Goal: Information Seeking & Learning: Find specific fact

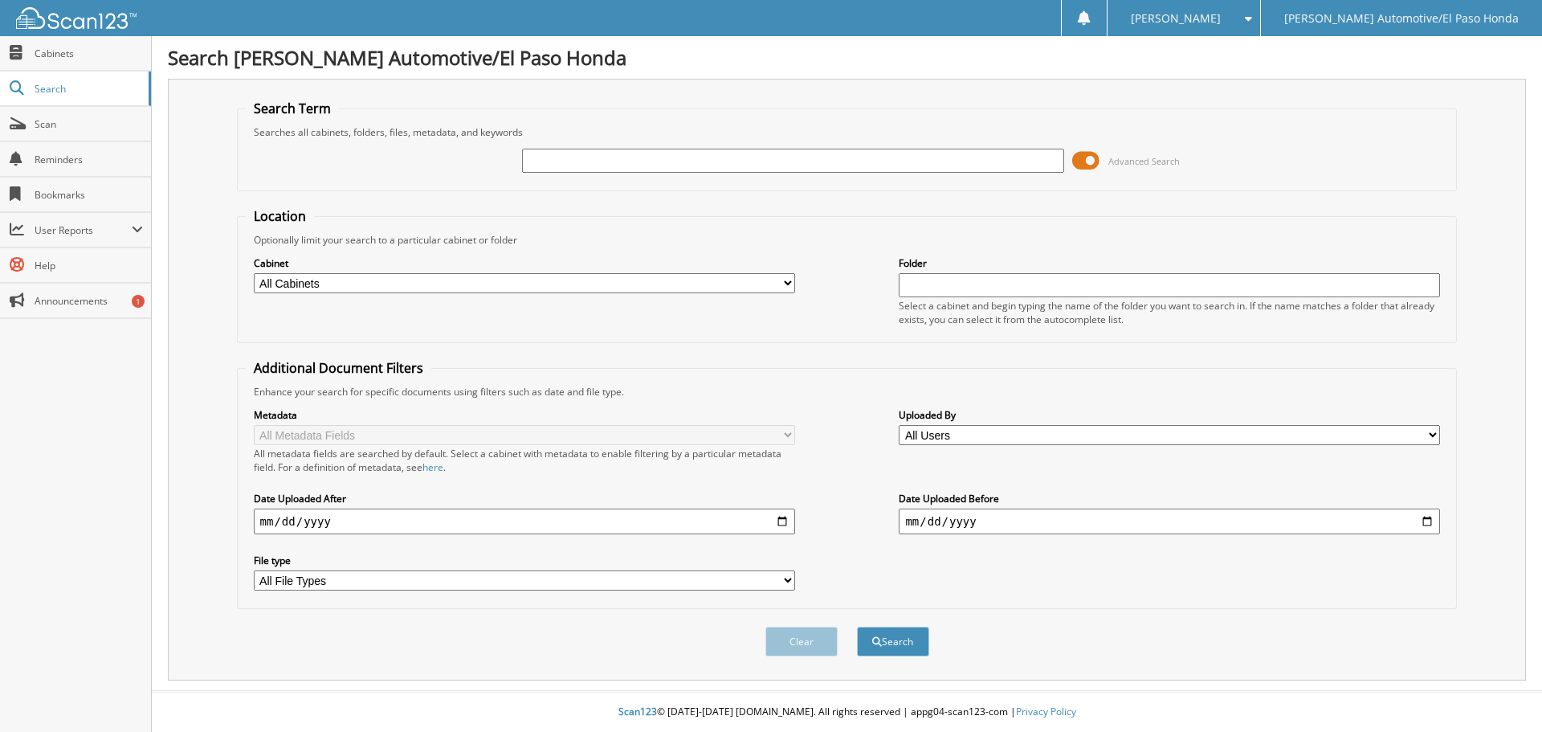
click at [748, 153] on input "text" at bounding box center [792, 161] width 541 height 24
type input "ju212178"
click at [907, 645] on button "Search" at bounding box center [893, 641] width 72 height 30
click at [593, 154] on input "text" at bounding box center [792, 161] width 541 height 24
type input "ju212178"
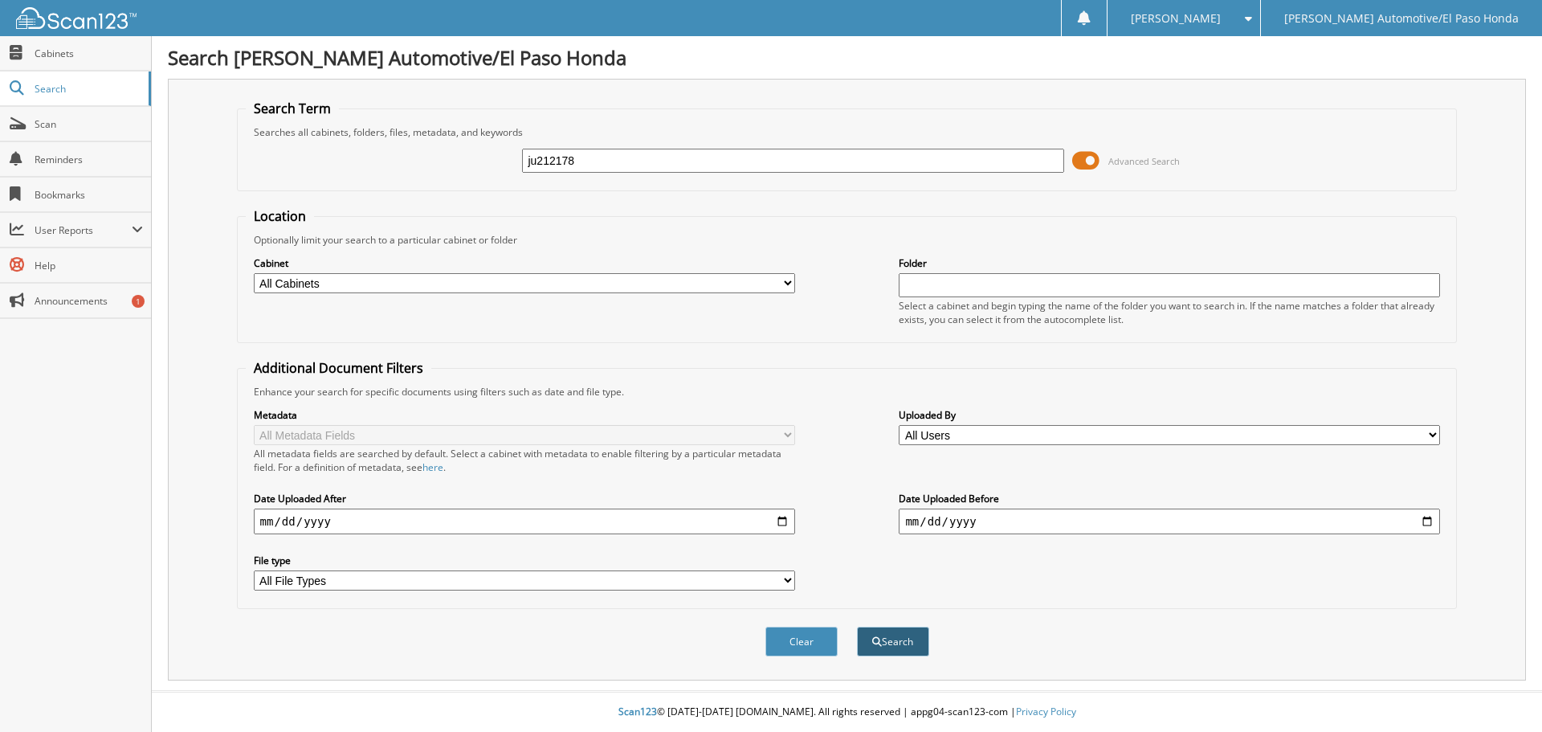
click at [911, 641] on button "Search" at bounding box center [893, 641] width 72 height 30
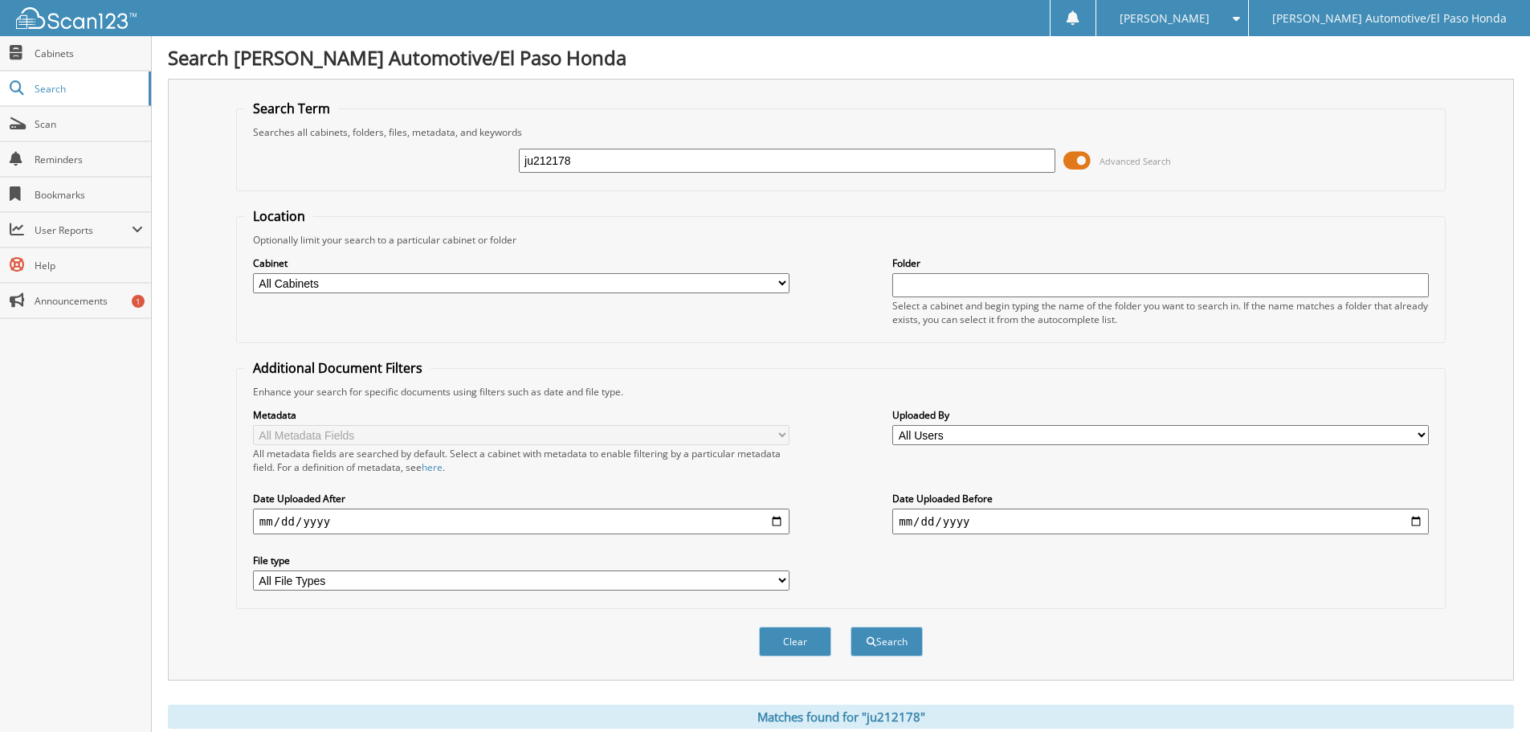
click at [1083, 159] on span at bounding box center [1076, 161] width 27 height 24
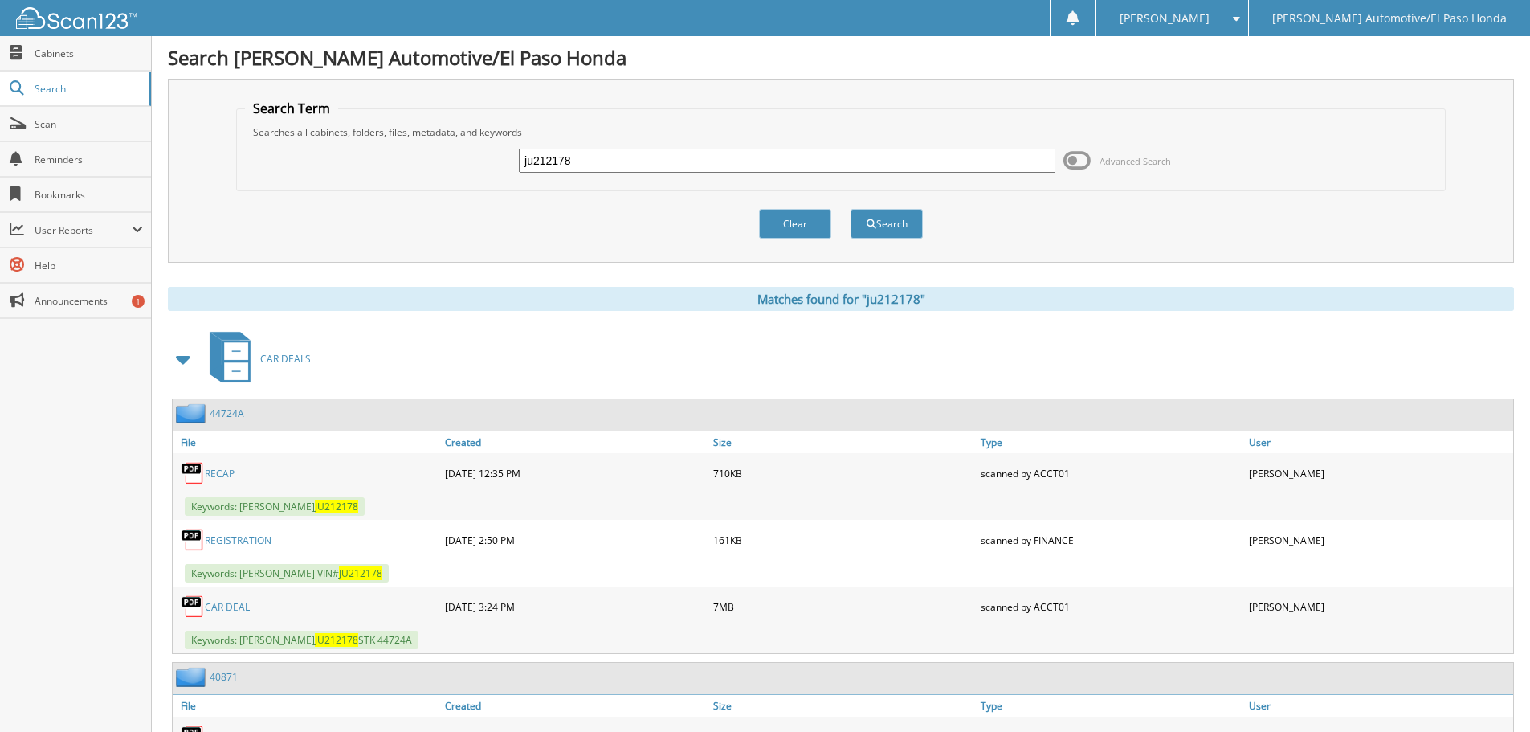
click at [236, 602] on link "CAR DEAL" at bounding box center [227, 607] width 45 height 14
drag, startPoint x: 682, startPoint y: 164, endPoint x: 247, endPoint y: 134, distance: 436.3
click at [250, 132] on fieldset "Search Term Searches all cabinets, folders, files, metadata, and keywords ju212…" at bounding box center [840, 146] width 1209 height 92
type input "jr394738"
click at [875, 226] on button "Search" at bounding box center [886, 224] width 72 height 30
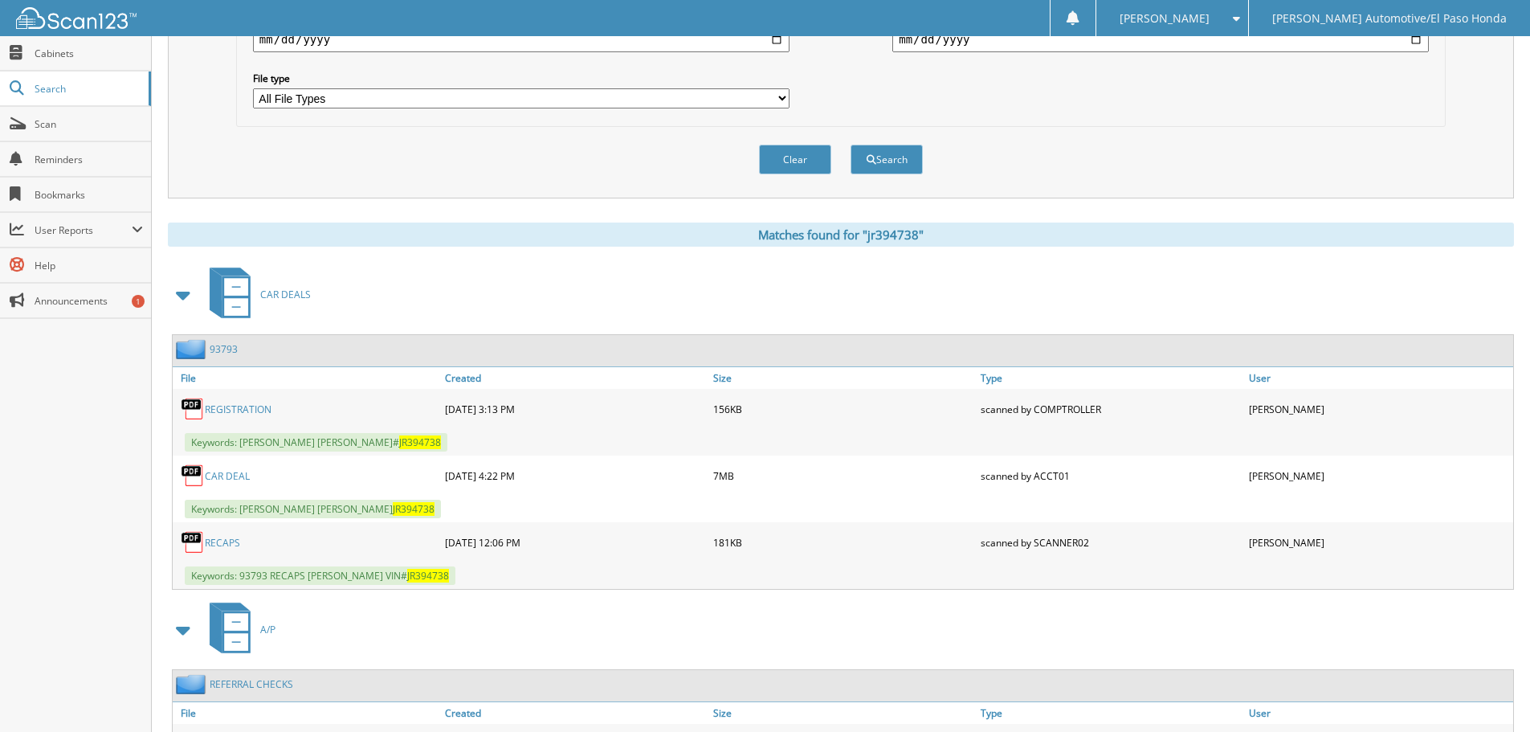
scroll to position [720, 0]
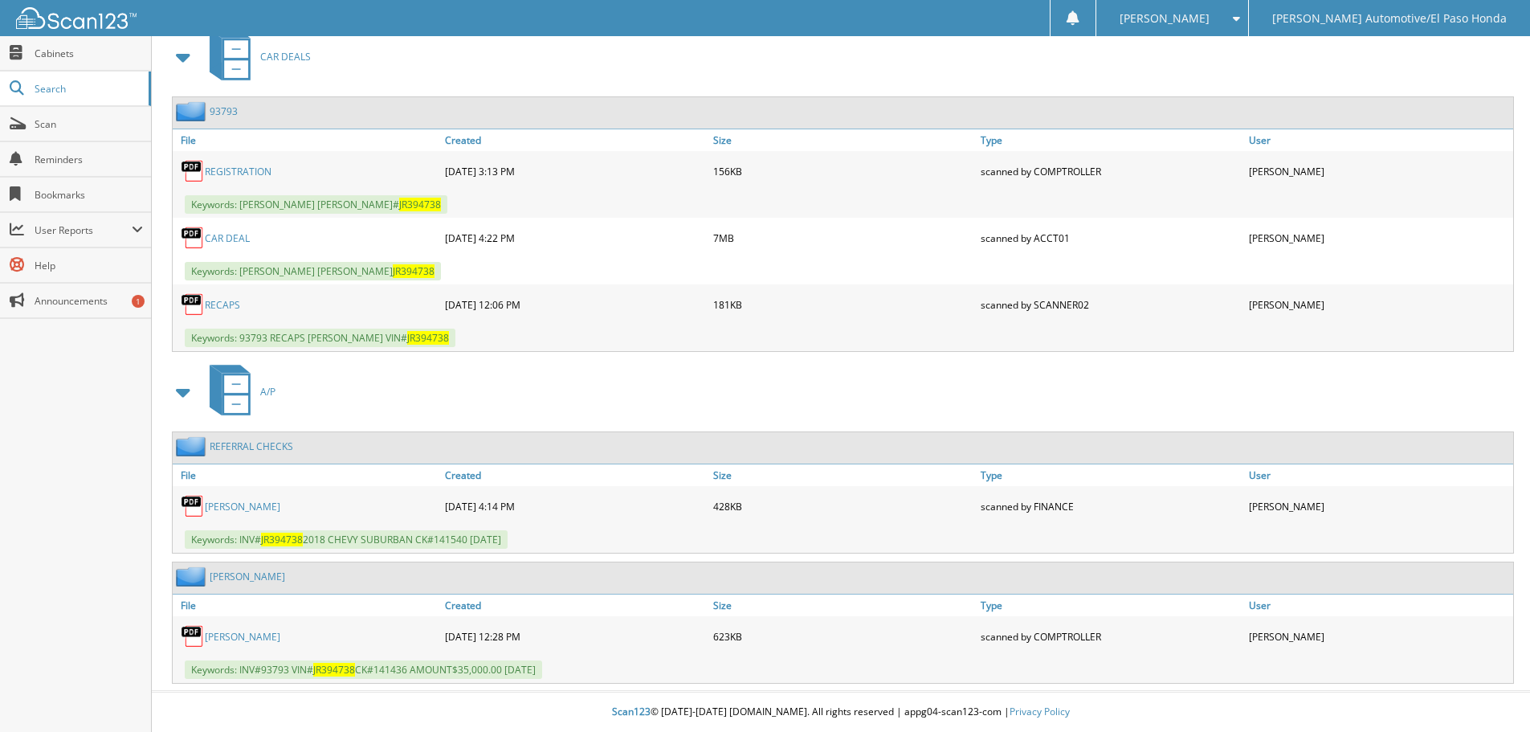
click at [211, 236] on link "CAR DEAL" at bounding box center [227, 238] width 45 height 14
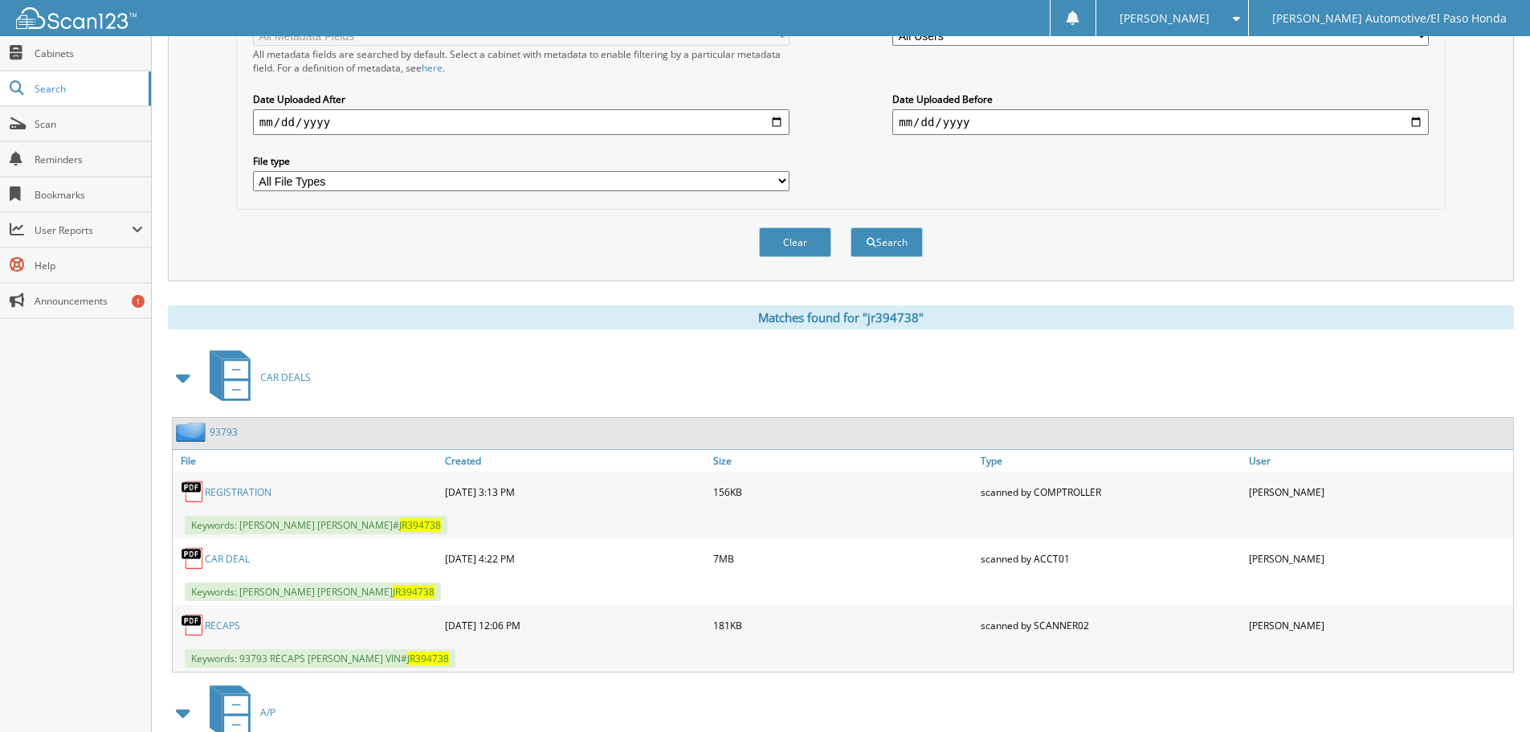
scroll to position [78, 0]
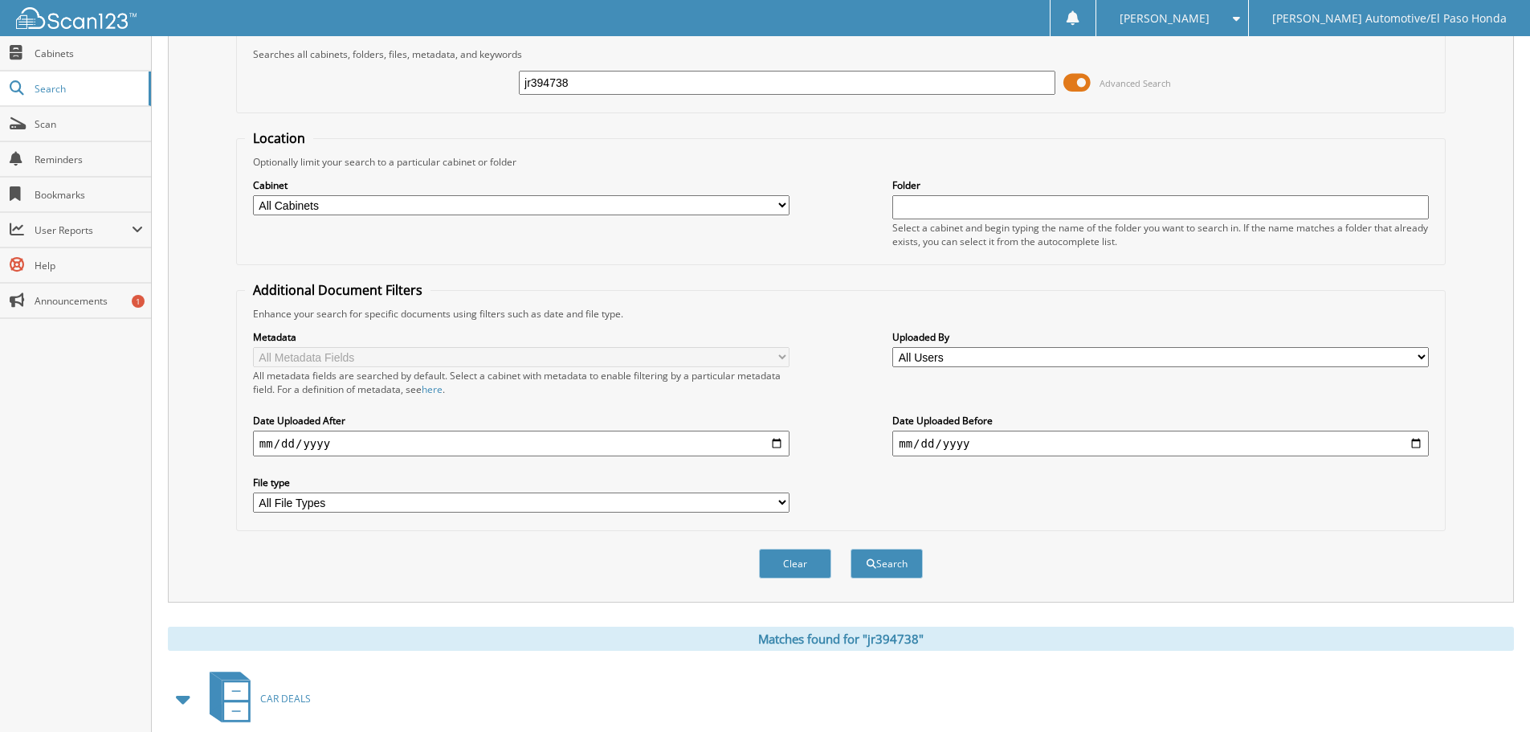
drag, startPoint x: 638, startPoint y: 95, endPoint x: 520, endPoint y: 86, distance: 118.4
click at [508, 88] on div "jr394738 Advanced Search" at bounding box center [841, 82] width 1192 height 43
drag, startPoint x: 596, startPoint y: 80, endPoint x: 204, endPoint y: 59, distance: 392.5
click at [208, 59] on div "Search Term Searches all cabinets, folders, files, metadata, and keywords jr394…" at bounding box center [841, 301] width 1346 height 601
type input "rm707130"
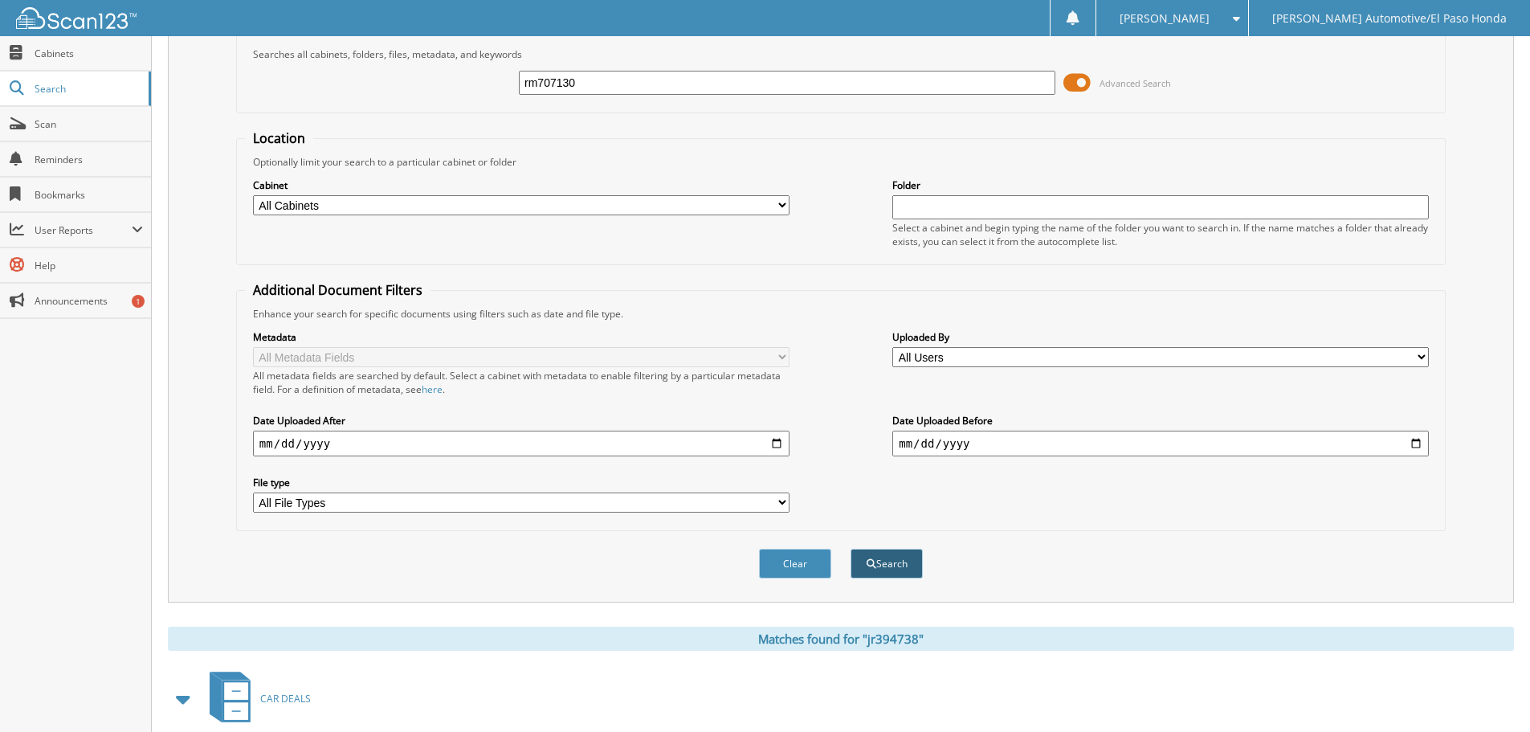
click at [872, 566] on span "submit" at bounding box center [871, 564] width 10 height 10
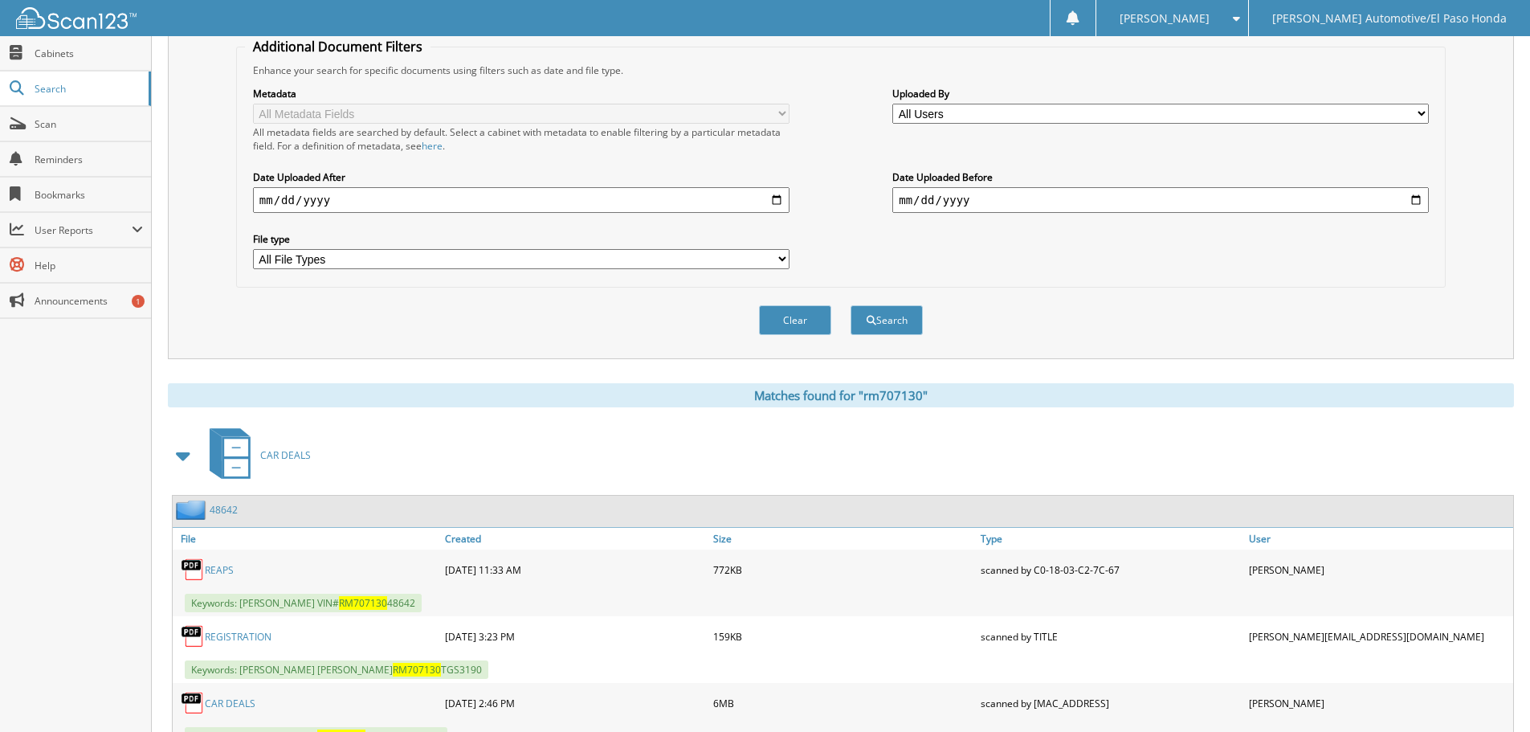
scroll to position [389, 0]
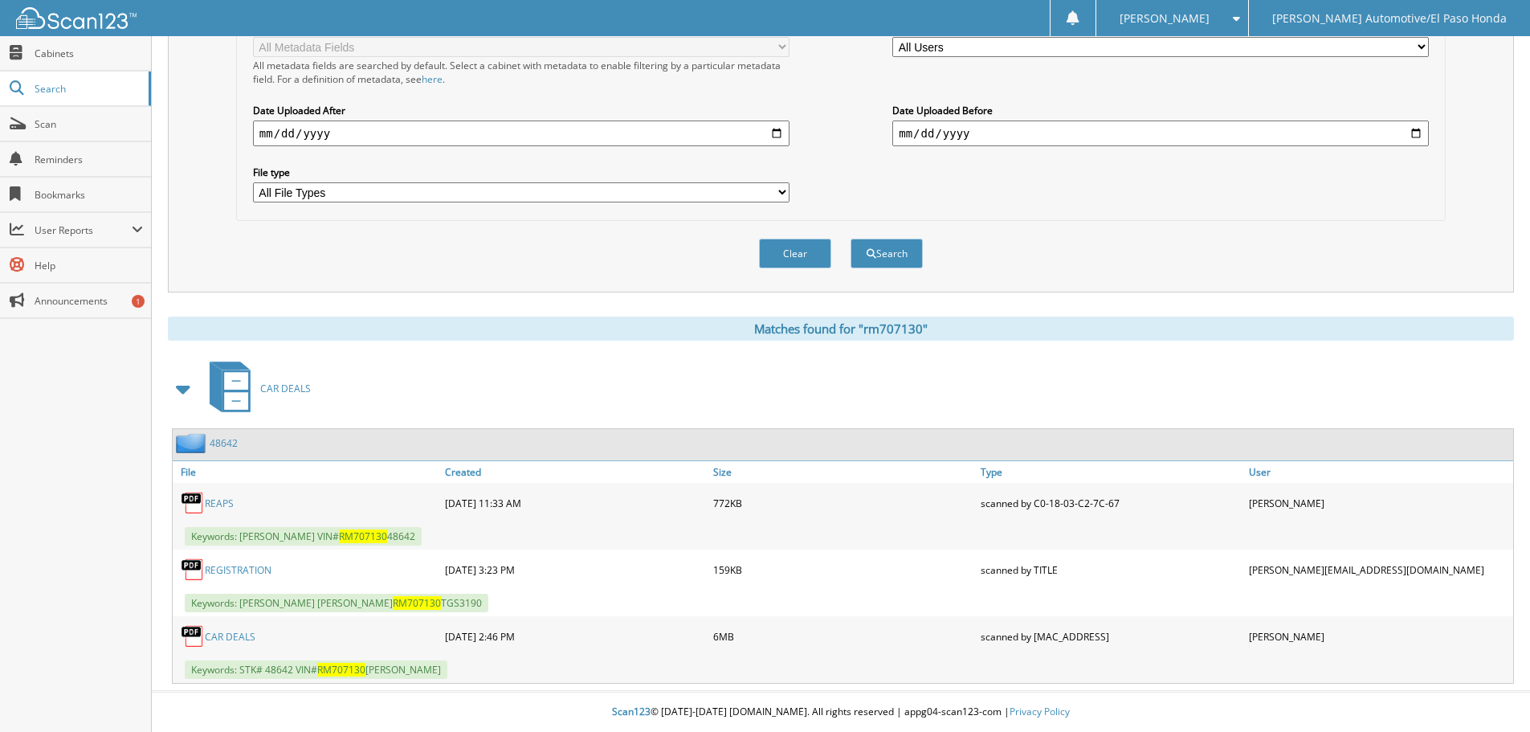
click at [224, 630] on link "CAR DEALS" at bounding box center [230, 637] width 51 height 14
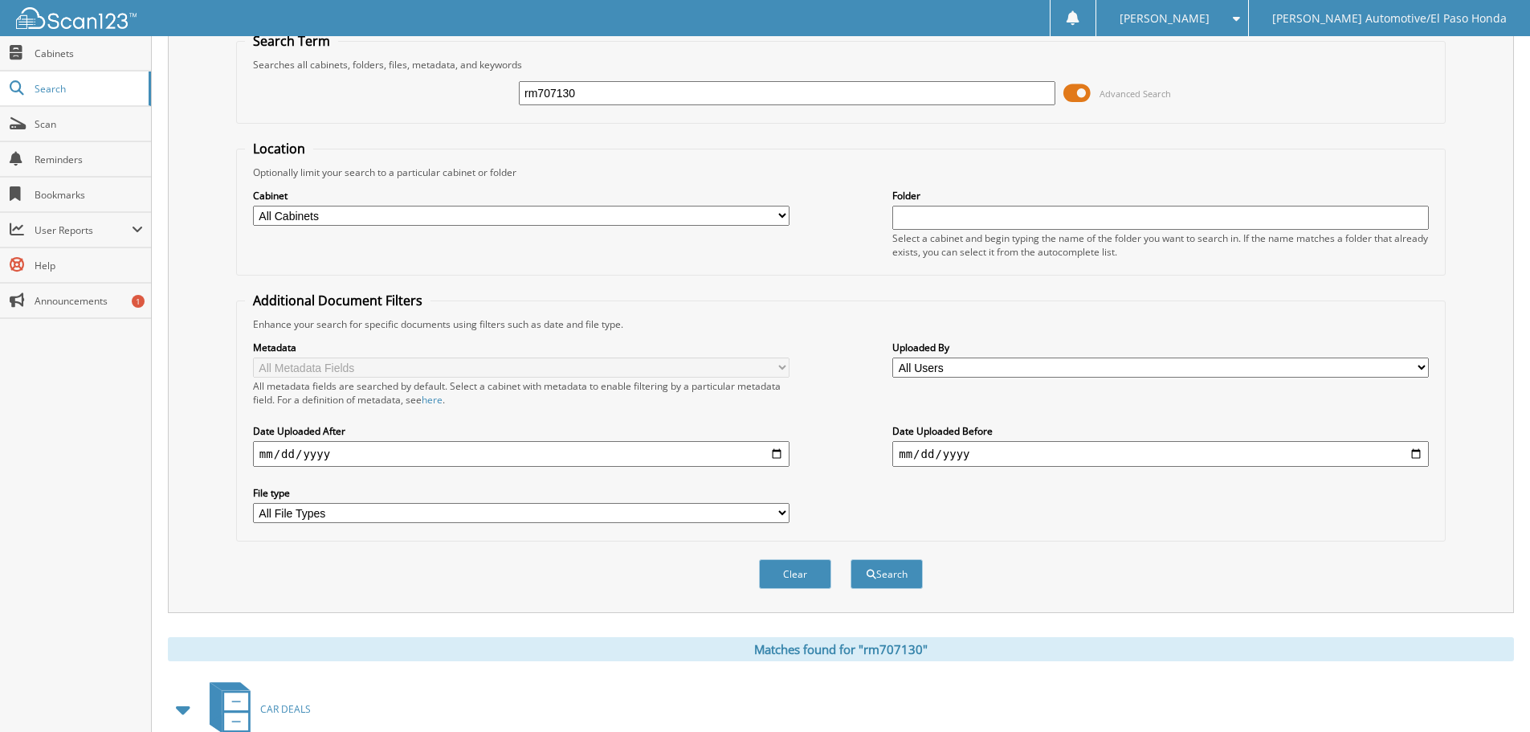
scroll to position [0, 0]
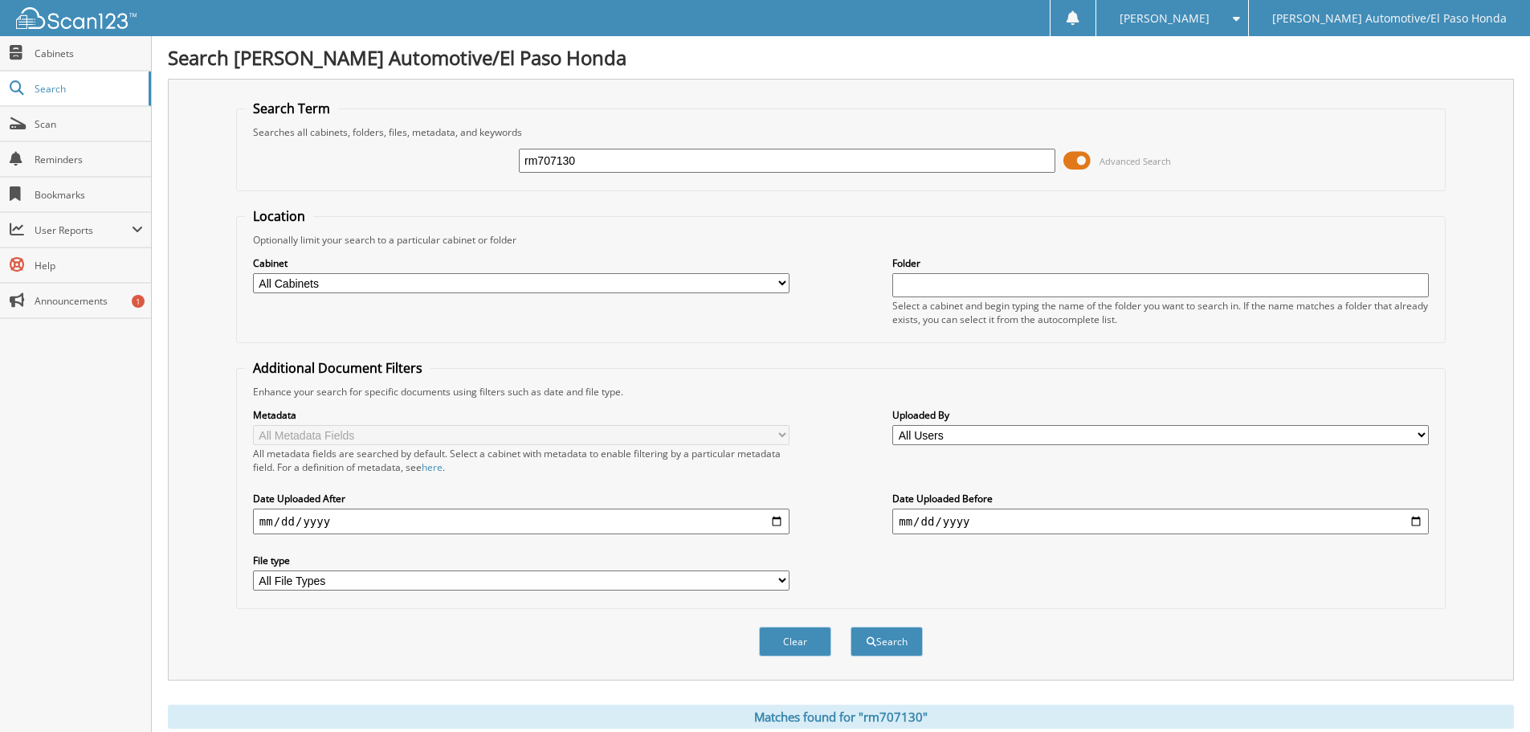
drag, startPoint x: 597, startPoint y: 149, endPoint x: 332, endPoint y: 99, distance: 270.6
click at [322, 144] on div "rm707130 Advanced Search" at bounding box center [841, 160] width 1192 height 43
type input "n"
type input "NA008913"
click at [911, 652] on button "Search" at bounding box center [886, 641] width 72 height 30
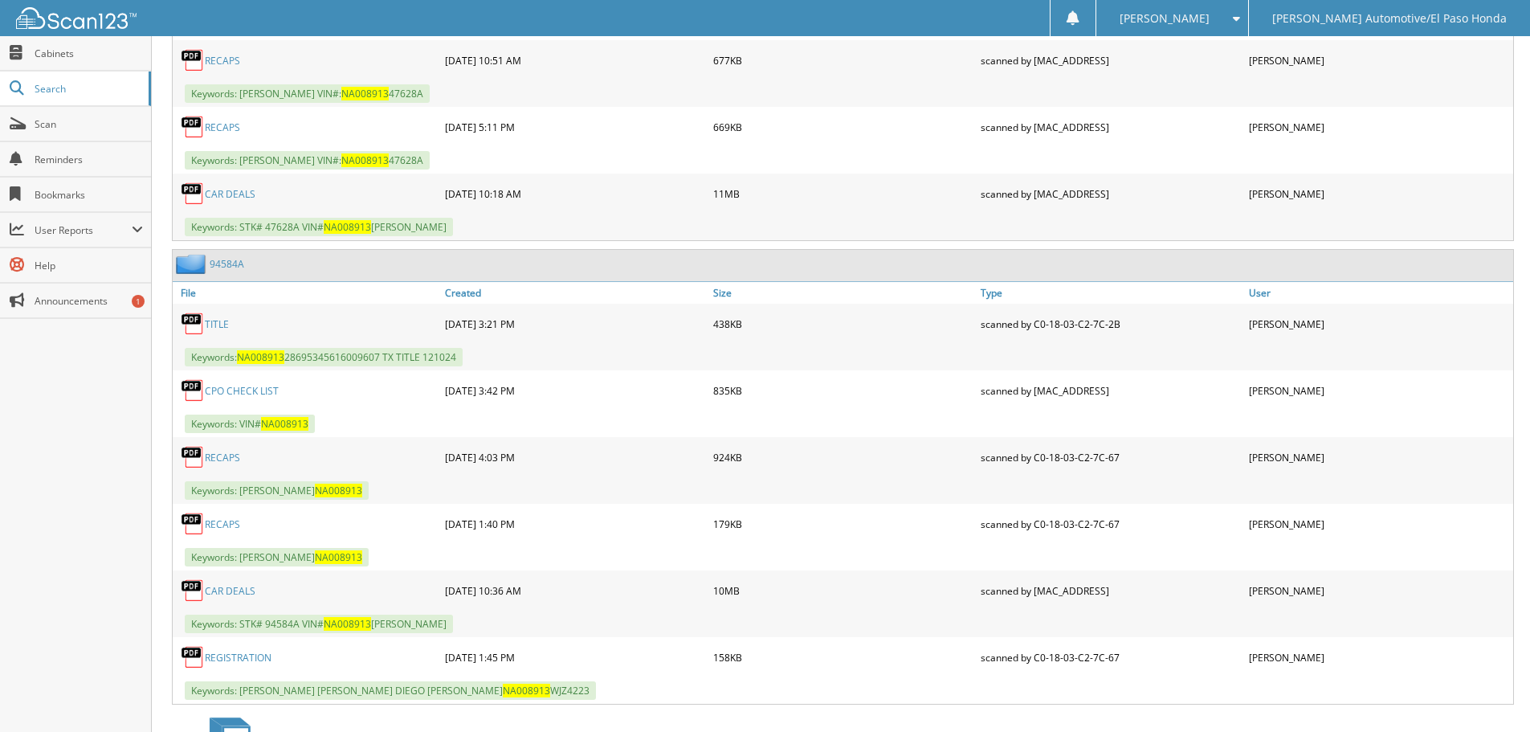
scroll to position [1044, 0]
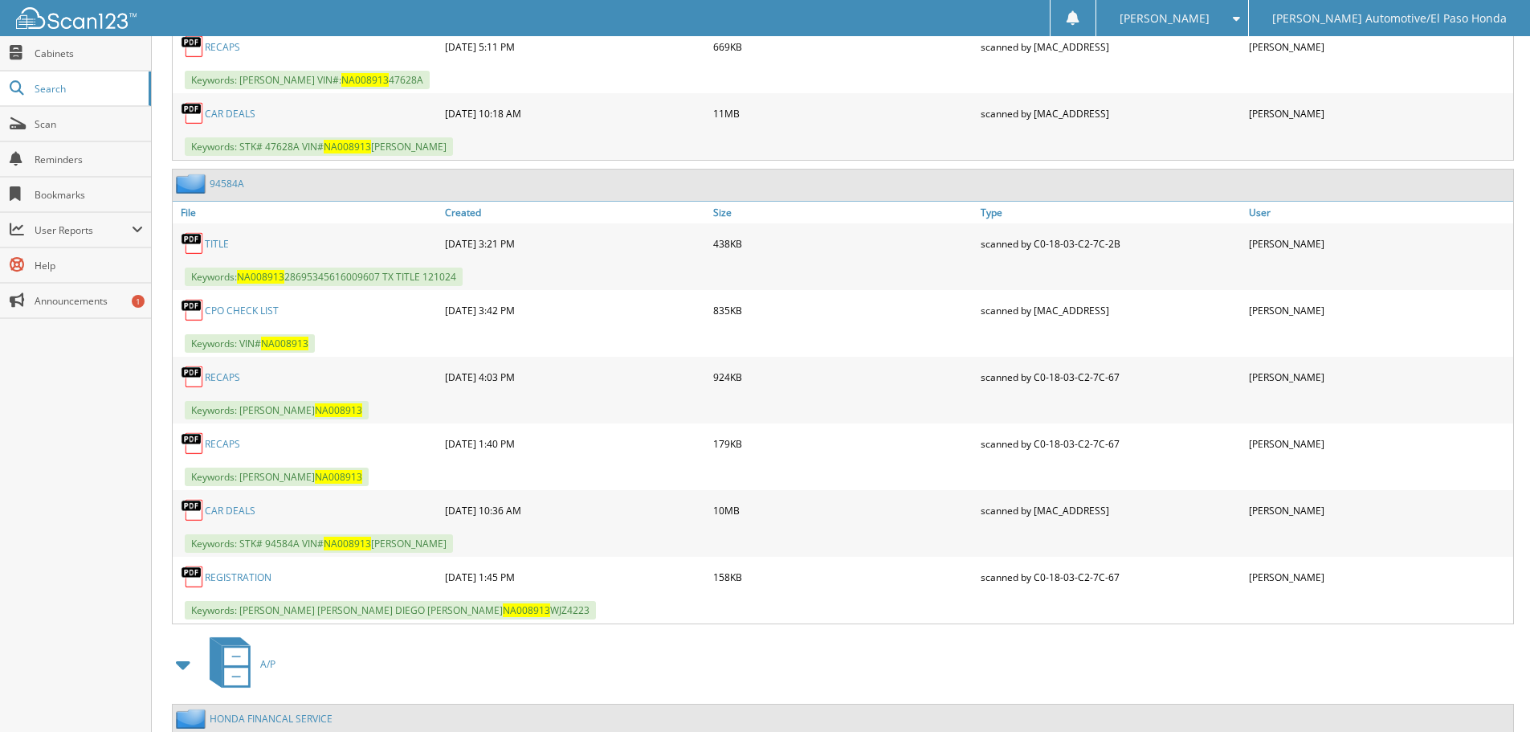
click at [234, 507] on link "CAR DEALS" at bounding box center [230, 511] width 51 height 14
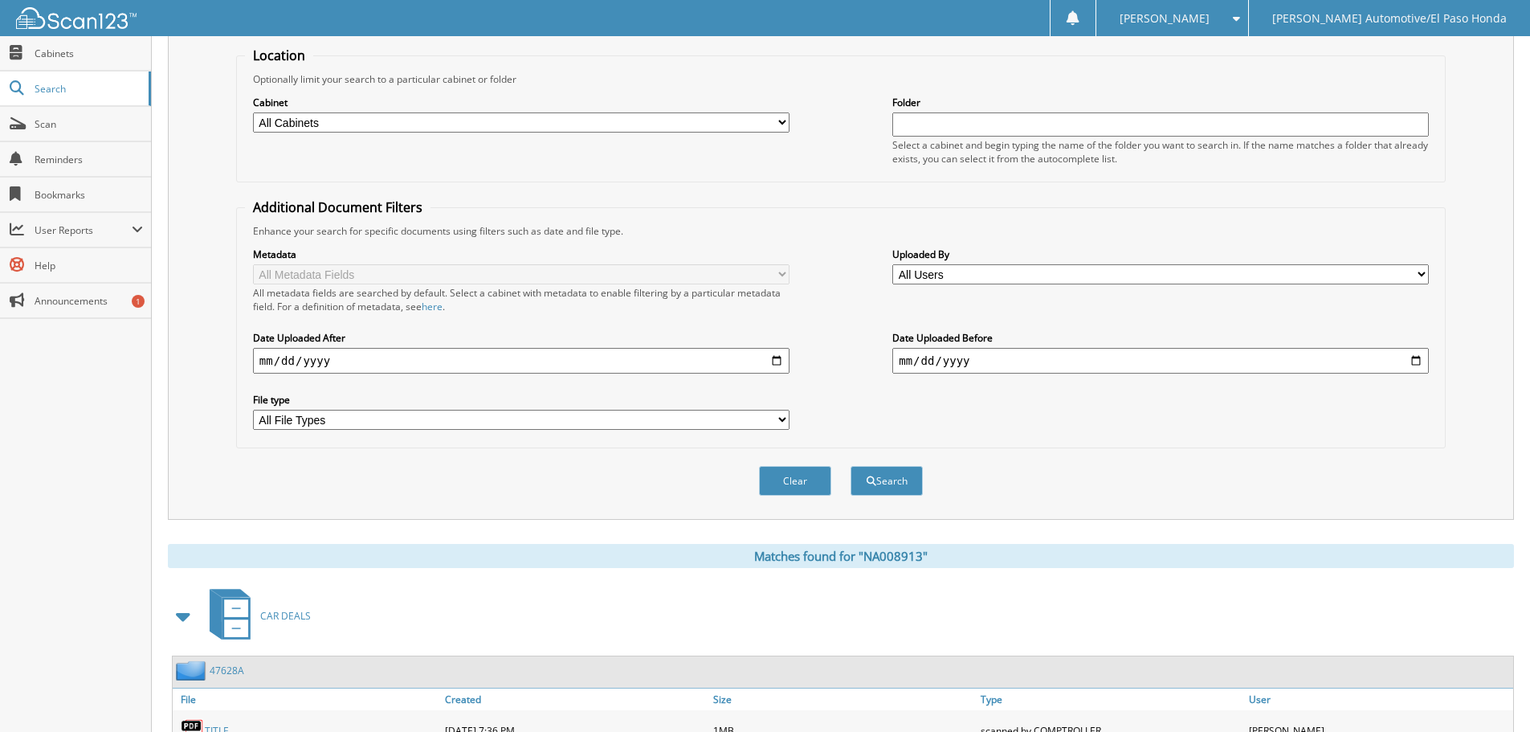
scroll to position [0, 0]
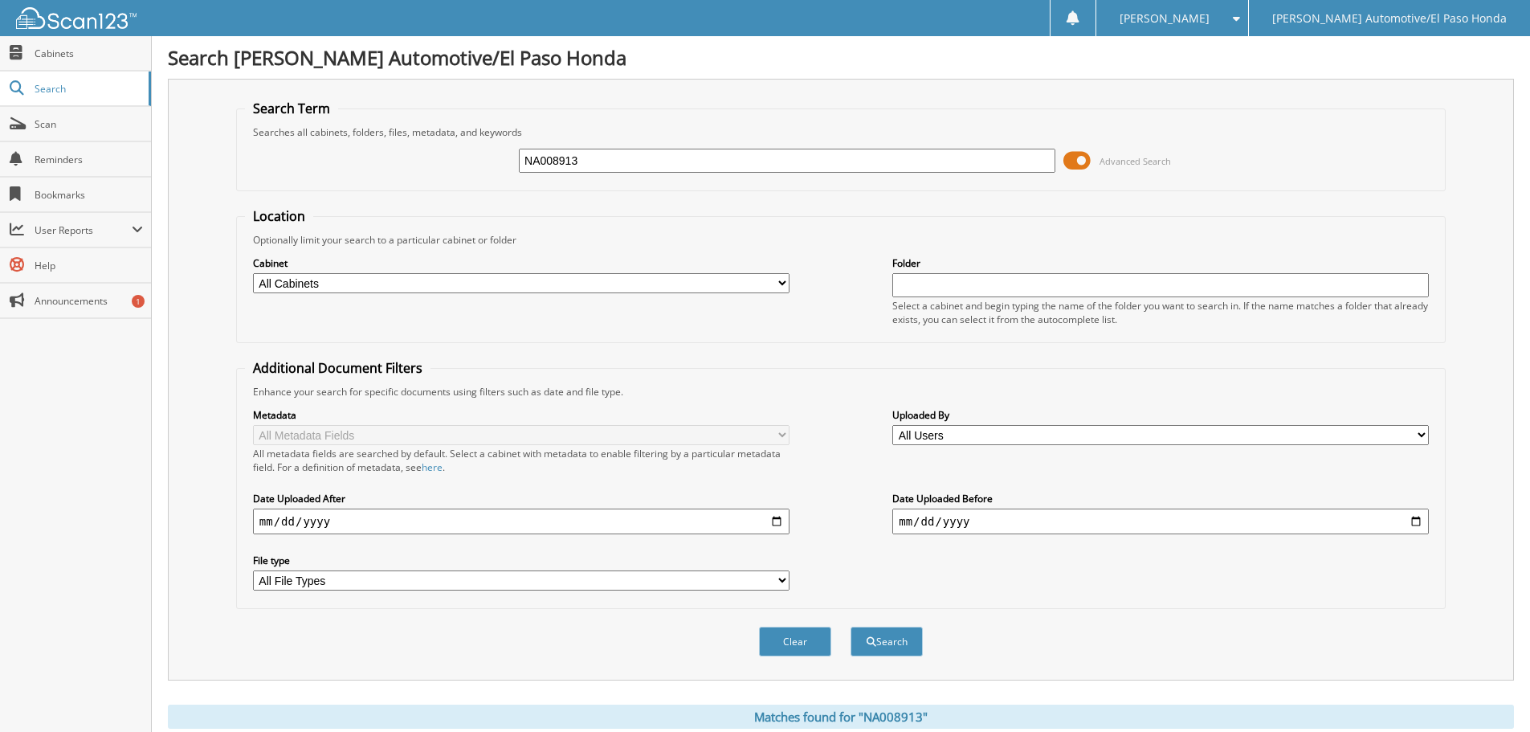
drag, startPoint x: 590, startPoint y: 164, endPoint x: 308, endPoint y: 153, distance: 282.1
click at [318, 153] on div "NA008913 Advanced Search" at bounding box center [841, 160] width 1192 height 43
click at [561, 158] on input "text" at bounding box center [787, 161] width 536 height 24
type input "LHG671202"
click at [900, 650] on button "Search" at bounding box center [886, 641] width 72 height 30
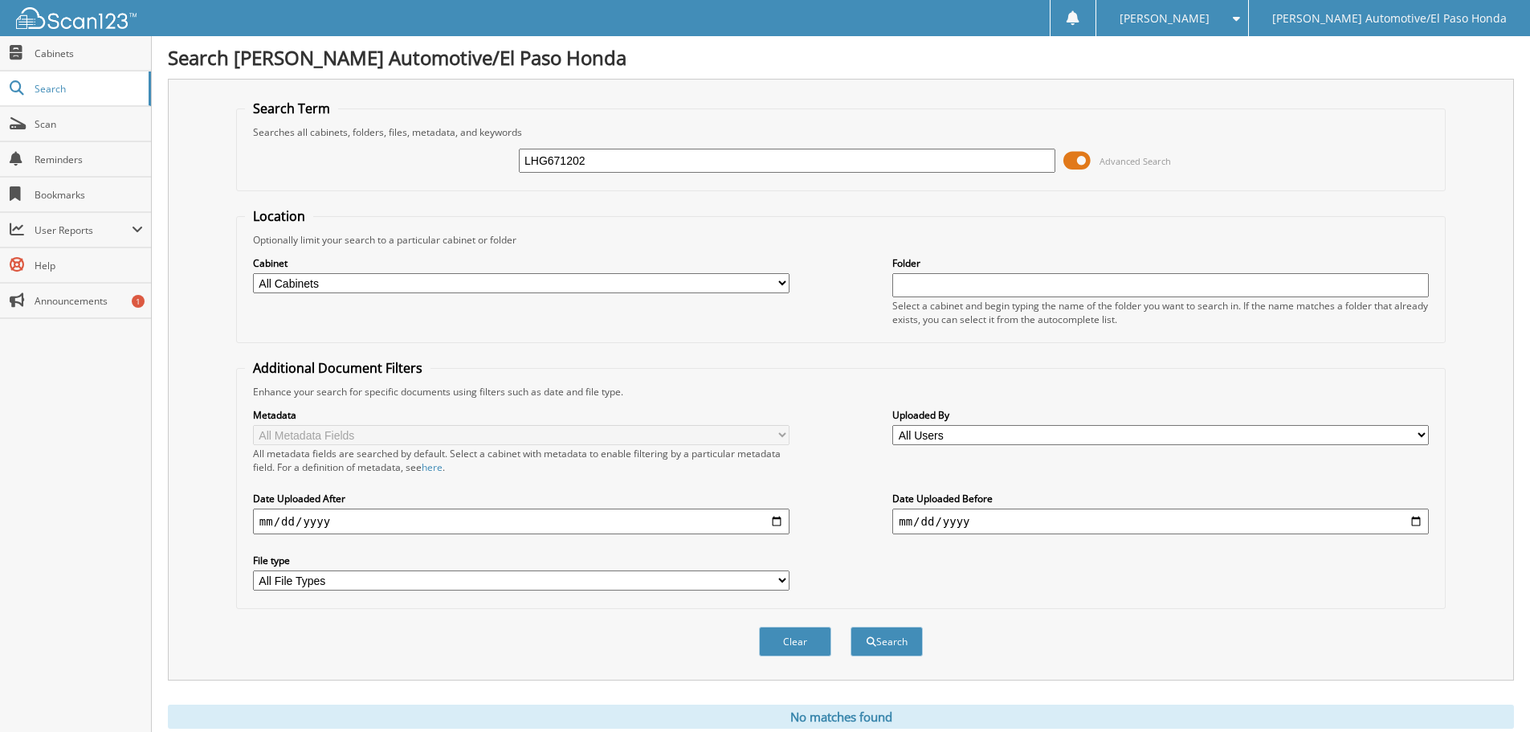
drag, startPoint x: 614, startPoint y: 153, endPoint x: 476, endPoint y: 165, distance: 137.8
click at [478, 165] on div "LHG671202 Advanced Search" at bounding box center [841, 160] width 1192 height 43
type input "LH671202"
click at [900, 631] on button "Search" at bounding box center [886, 641] width 72 height 30
click at [1075, 161] on span at bounding box center [1076, 161] width 27 height 24
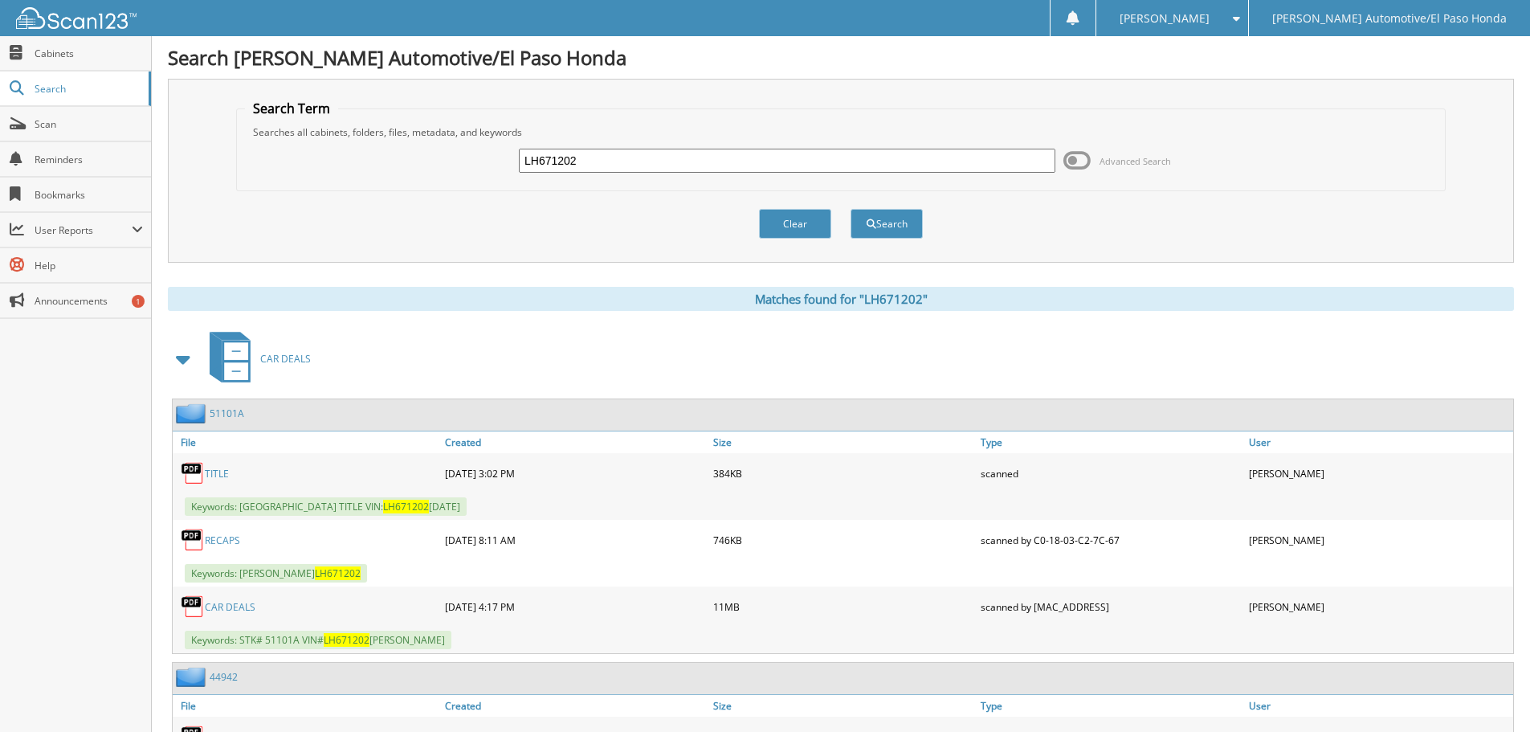
scroll to position [234, 0]
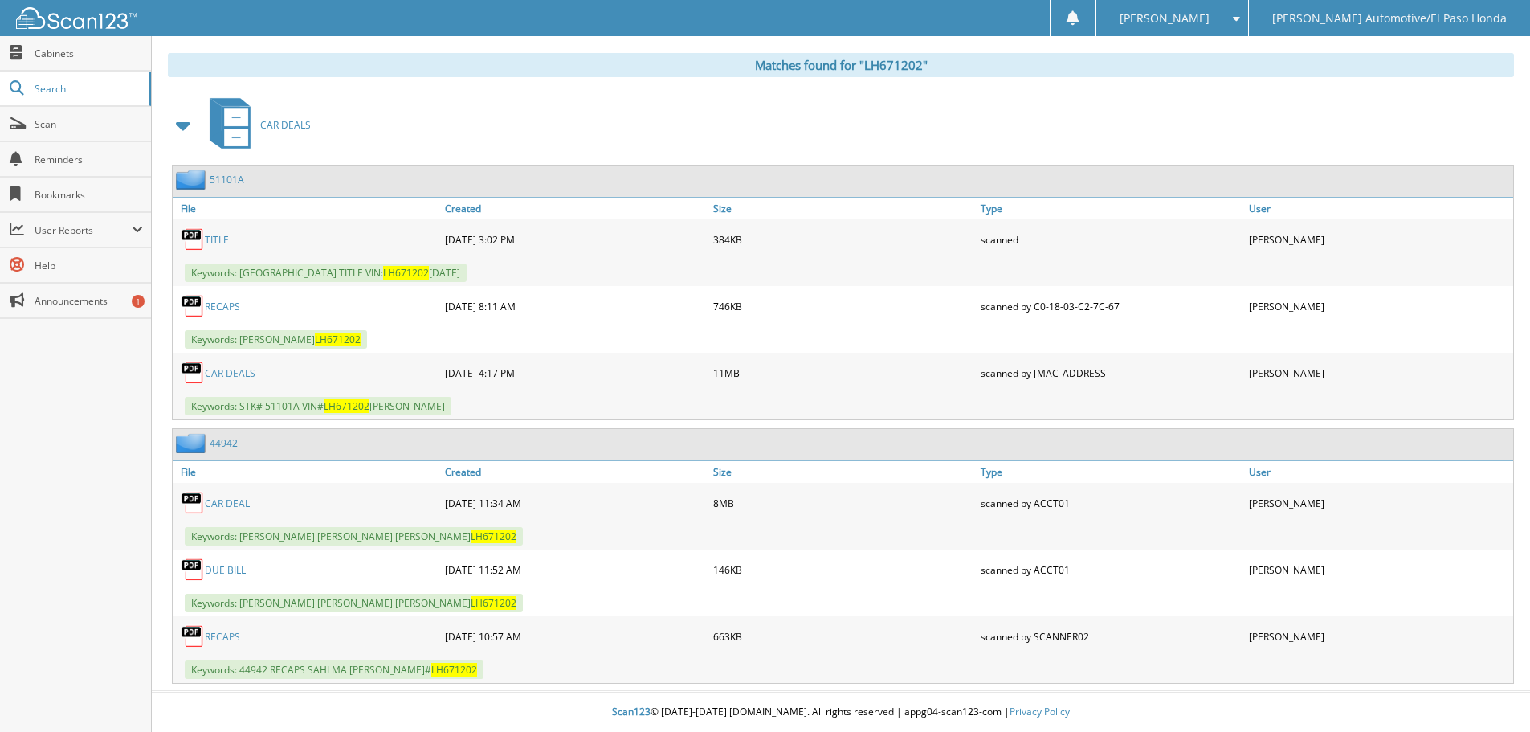
click at [239, 497] on link "CAR DEAL" at bounding box center [227, 503] width 45 height 14
click at [58, 119] on span "Scan" at bounding box center [89, 124] width 108 height 14
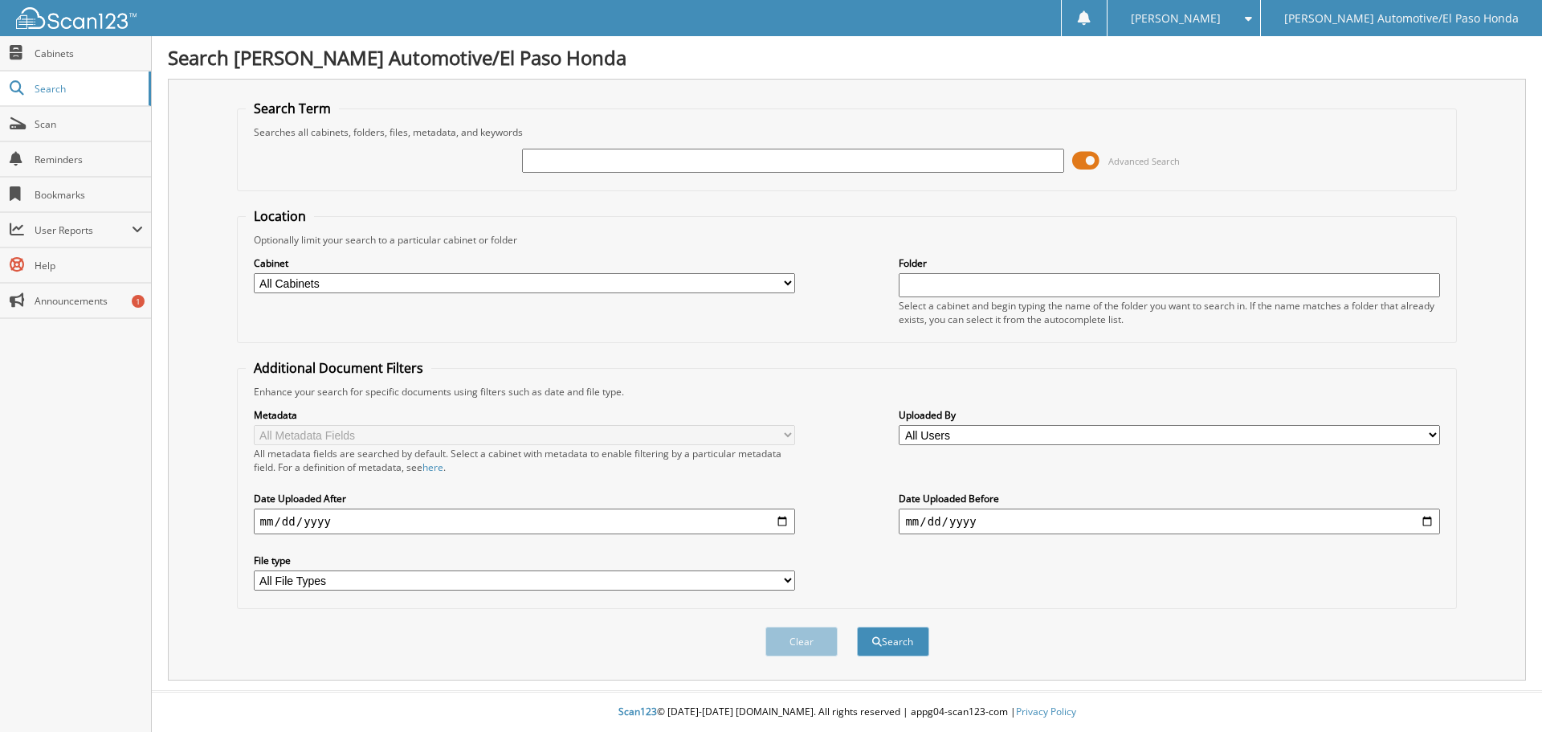
click at [544, 169] on input "text" at bounding box center [792, 161] width 541 height 24
type input "HE003217"
click at [857, 626] on button "Search" at bounding box center [893, 641] width 72 height 30
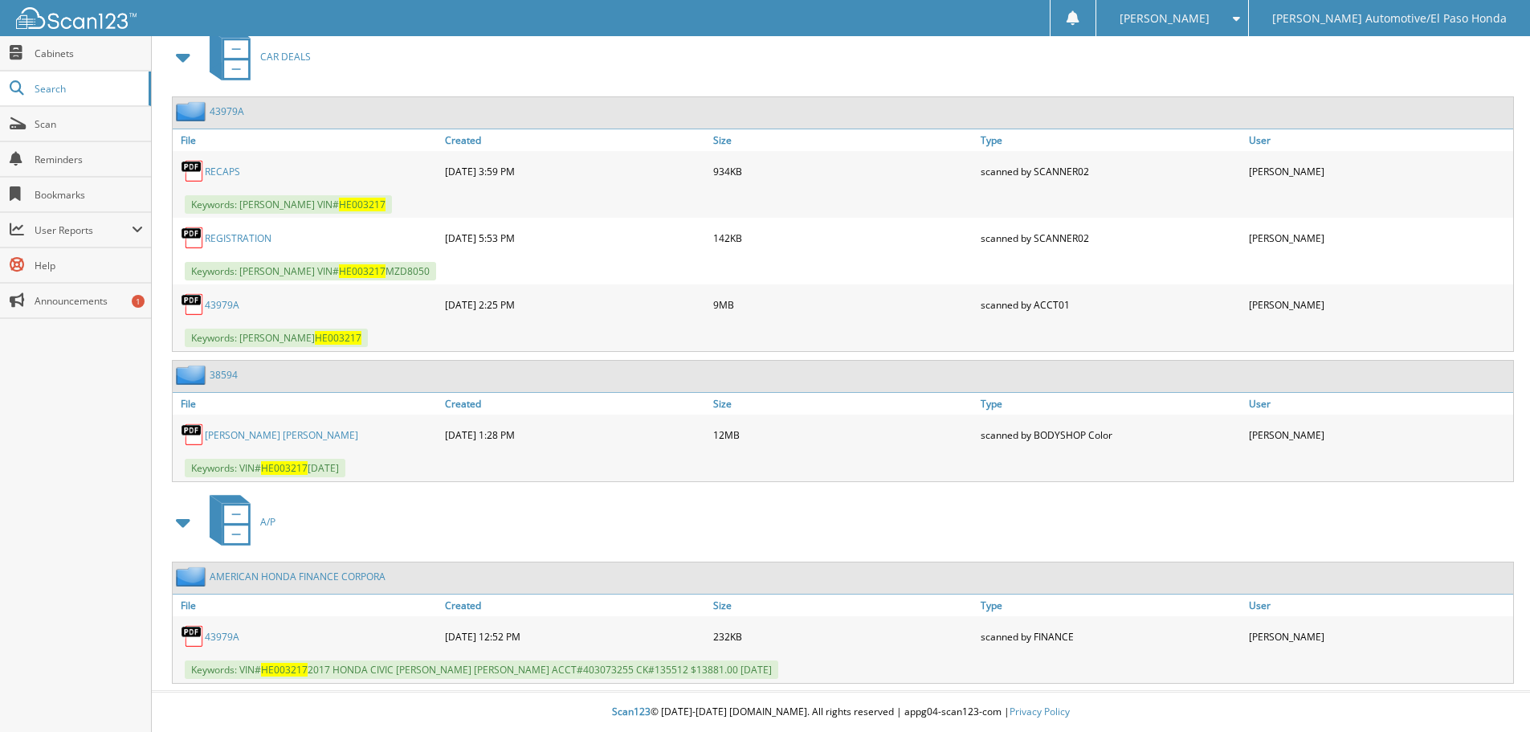
scroll to position [640, 0]
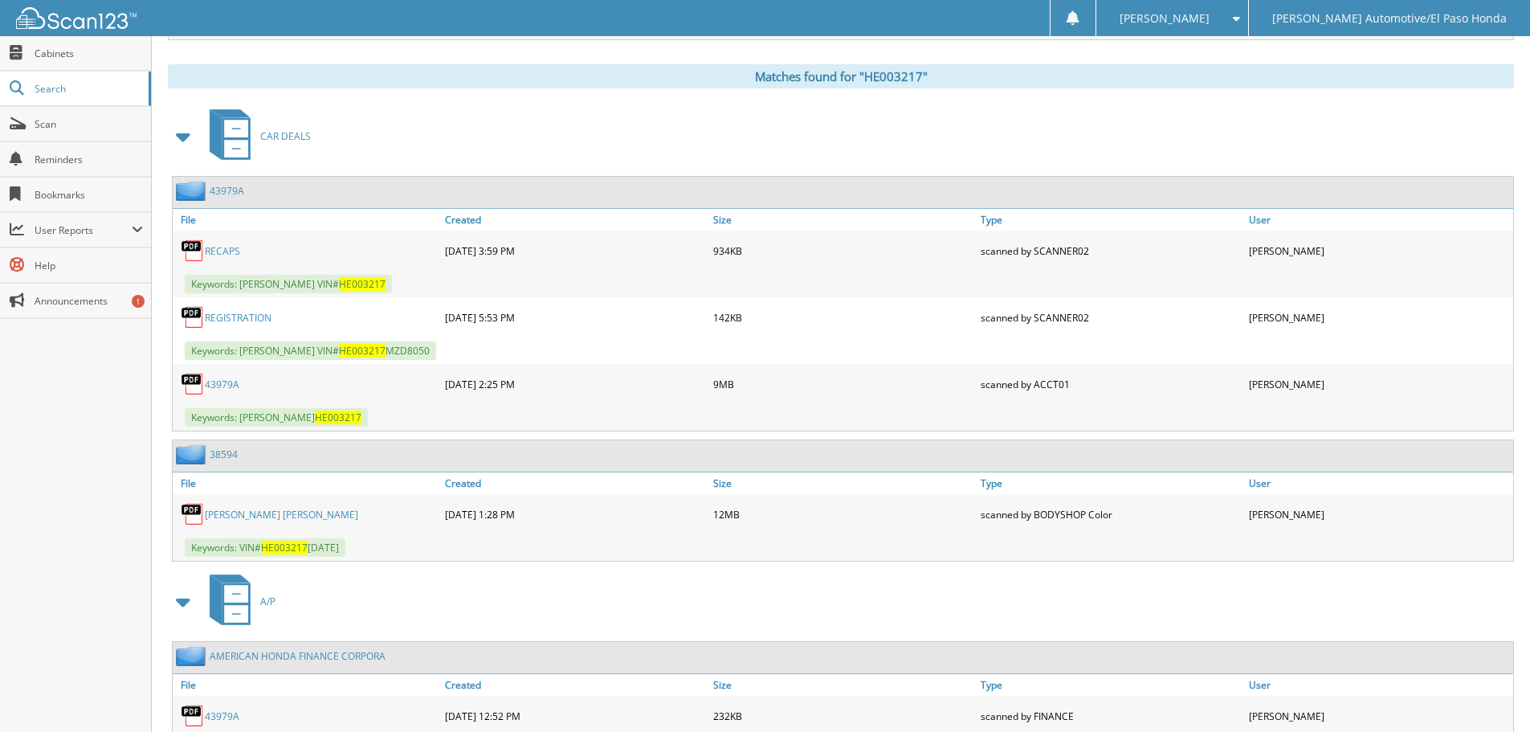
click at [231, 392] on div "43979A" at bounding box center [307, 384] width 268 height 32
click at [234, 379] on link "43979A" at bounding box center [222, 384] width 35 height 14
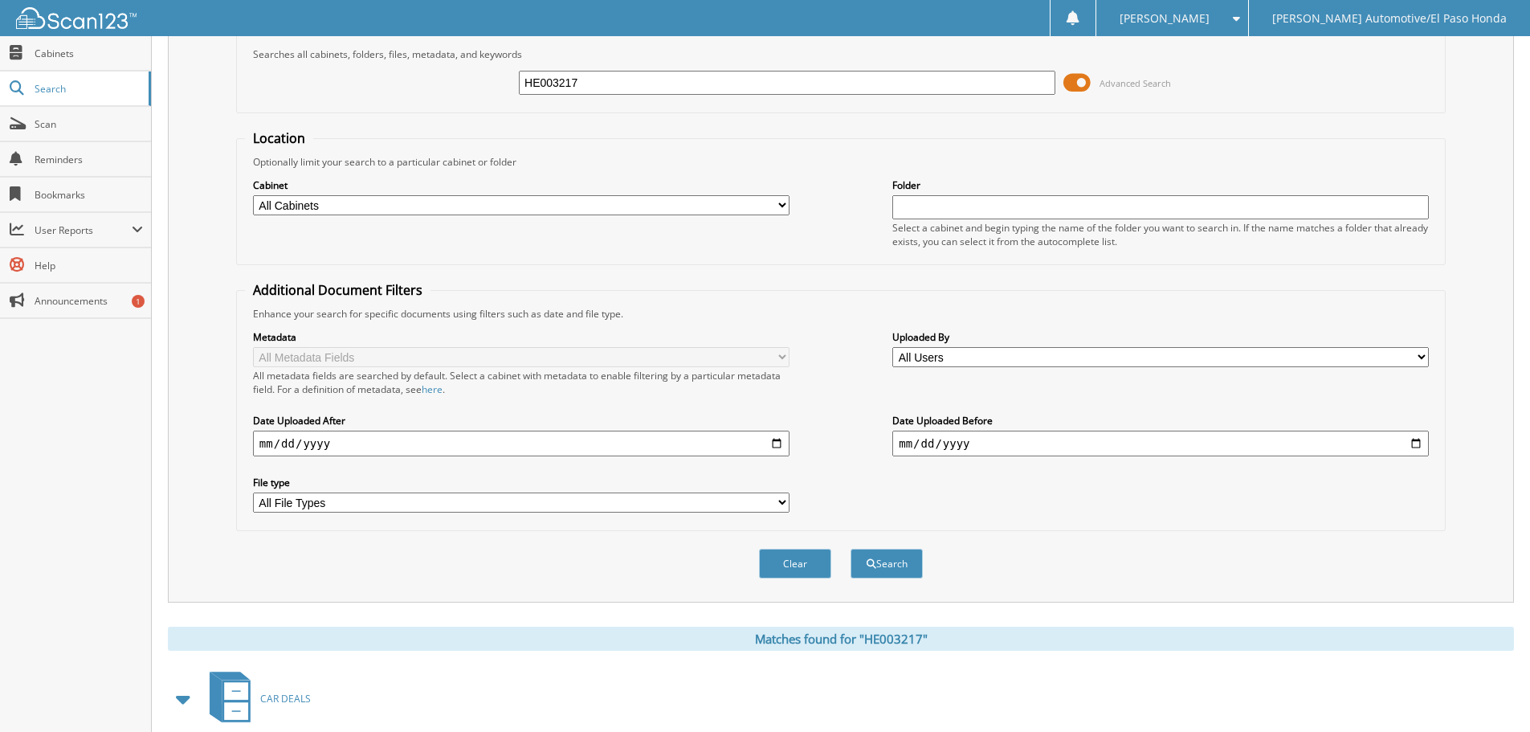
scroll to position [0, 0]
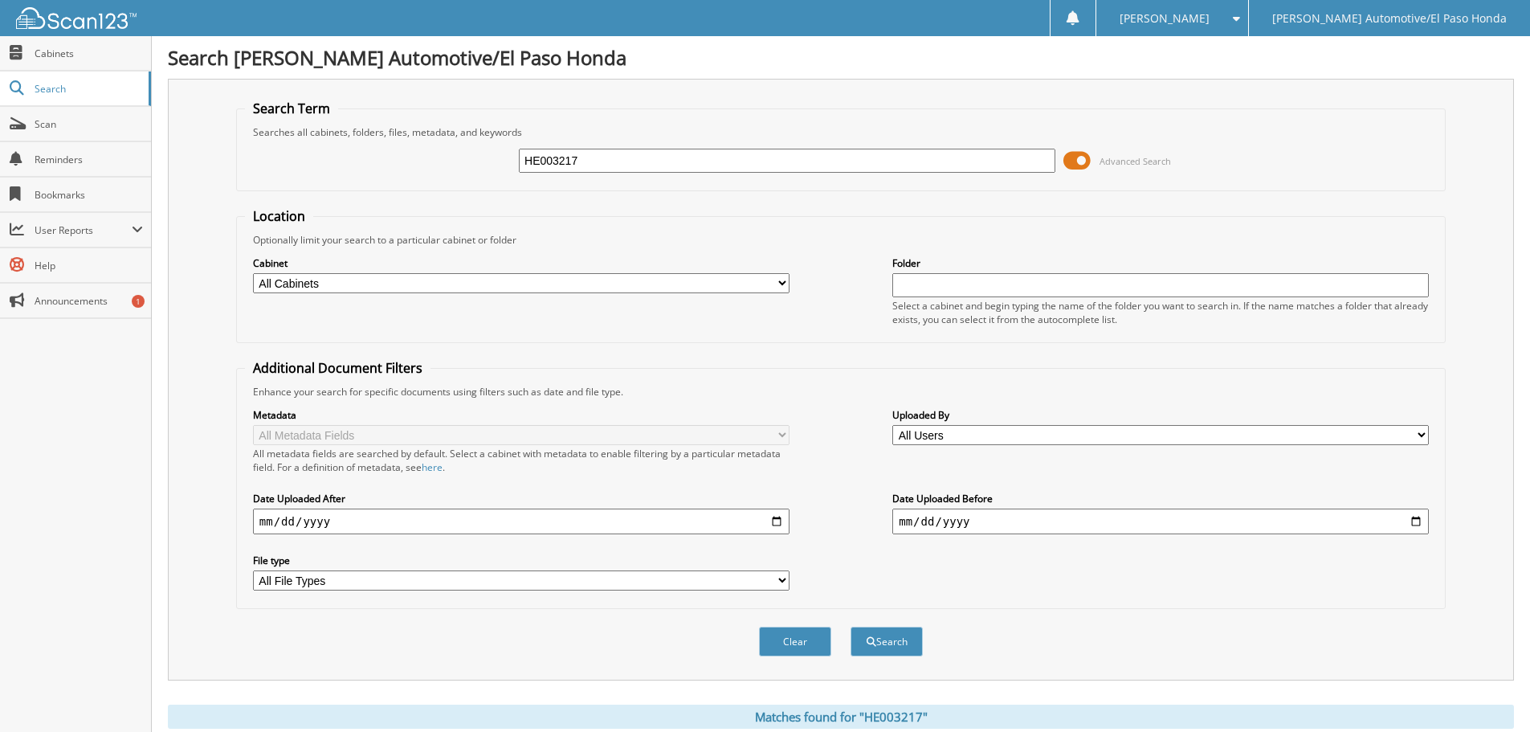
drag, startPoint x: 631, startPoint y: 153, endPoint x: 304, endPoint y: 151, distance: 327.6
click at [304, 151] on div "HE003217 Advanced Search" at bounding box center [841, 160] width 1192 height 43
type input "8079762"
